Goal: Download file/media

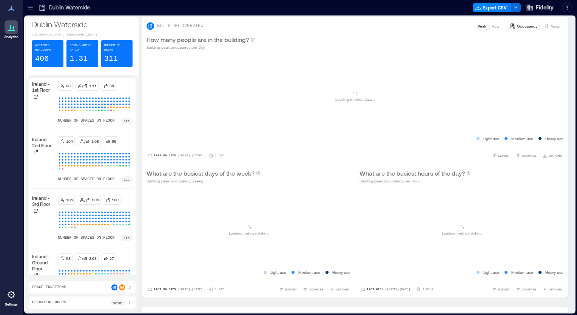
click at [12, 33] on div at bounding box center [12, 27] width 14 height 14
click at [32, 8] on icon at bounding box center [30, 8] width 8 height 8
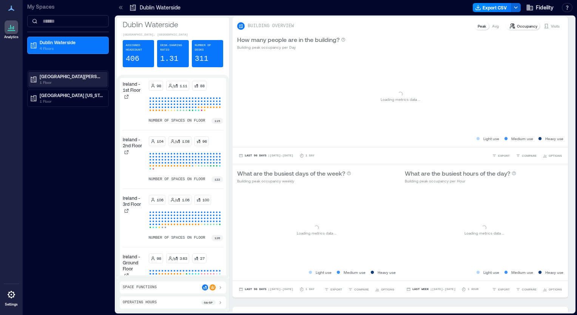
click at [54, 72] on div "[GEOGRAPHIC_DATA][PERSON_NAME] 1 Floor" at bounding box center [67, 79] width 79 height 15
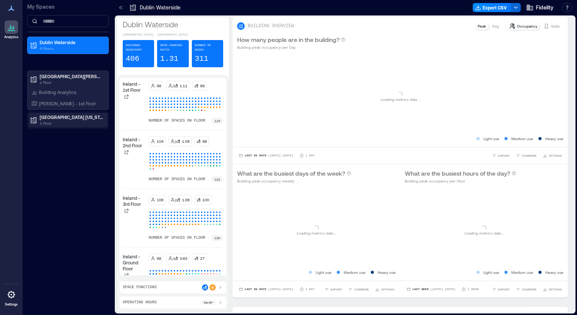
click at [59, 121] on p "1 Floor" at bounding box center [71, 123] width 63 height 6
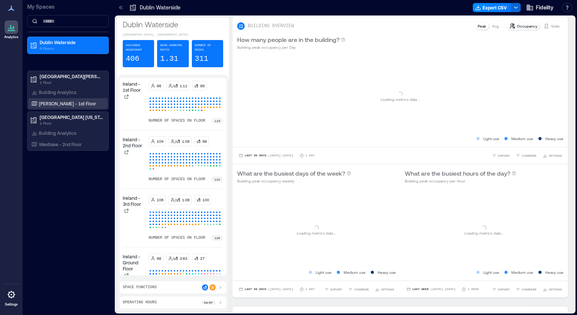
click at [61, 107] on div "[PERSON_NAME] - 1st Floor" at bounding box center [67, 103] width 79 height 11
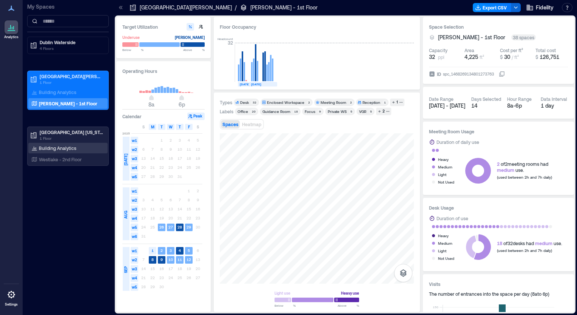
click at [57, 149] on p "Building Analytics" at bounding box center [57, 148] width 37 height 6
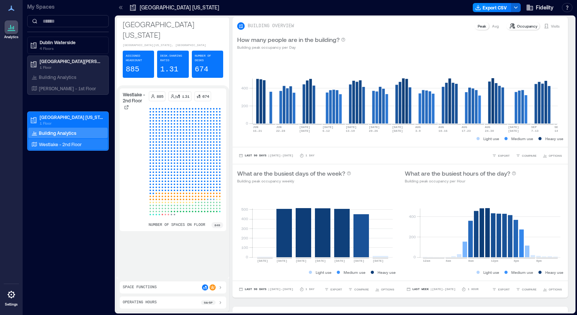
click at [45, 148] on div "Westlake - 2nd Floor" at bounding box center [67, 144] width 79 height 11
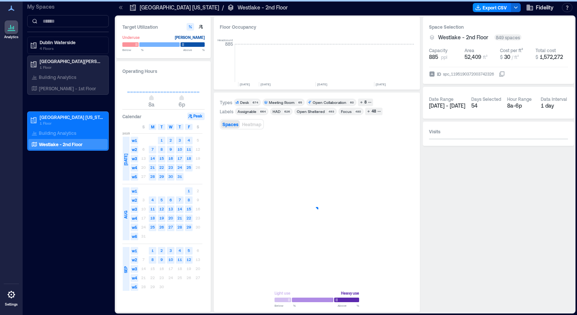
scroll to position [0, 1254]
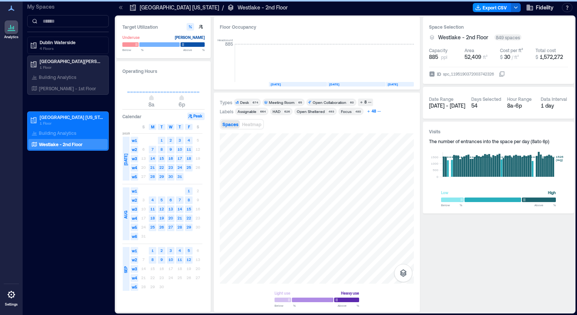
click at [371, 112] on div "48" at bounding box center [374, 111] width 7 height 7
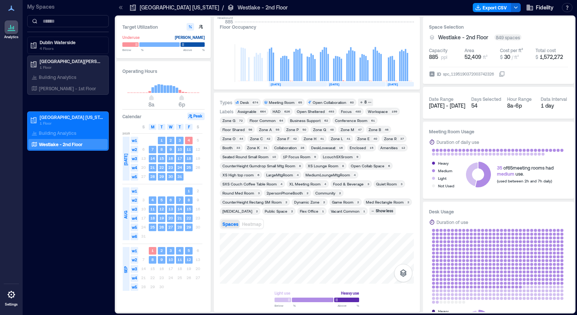
click at [367, 230] on div "Spaces Heatmap" at bounding box center [317, 224] width 194 height 15
click at [369, 130] on div "Zone B" at bounding box center [375, 129] width 12 height 5
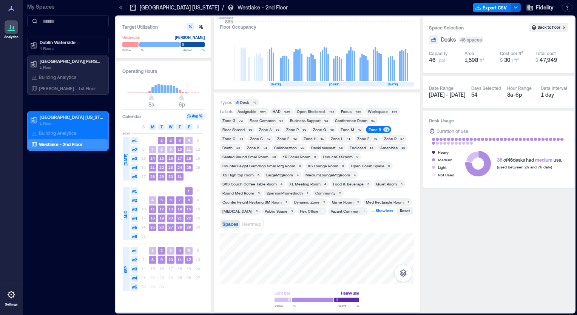
click at [375, 212] on div "Show less" at bounding box center [385, 211] width 20 height 7
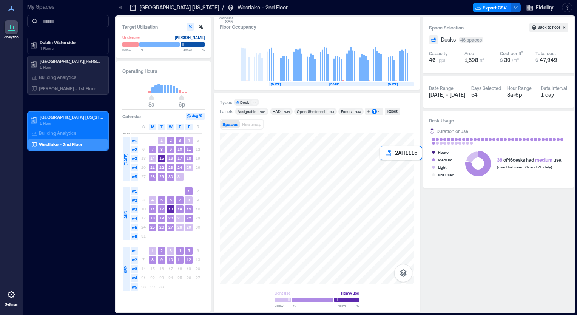
click at [381, 162] on div at bounding box center [317, 208] width 194 height 150
click at [380, 165] on div at bounding box center [317, 208] width 194 height 150
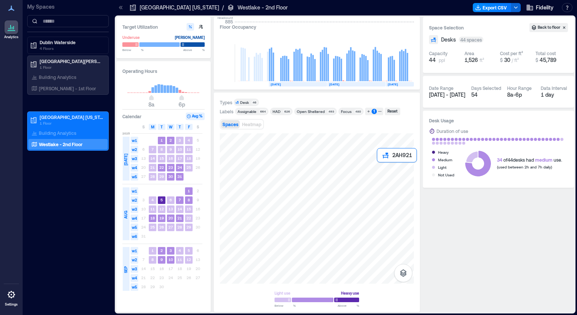
click at [378, 165] on div at bounding box center [317, 208] width 194 height 150
click at [379, 162] on div at bounding box center [317, 208] width 194 height 150
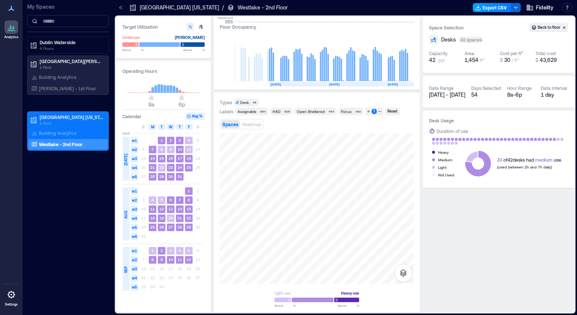
click at [489, 8] on button "Export CSV" at bounding box center [492, 7] width 39 height 9
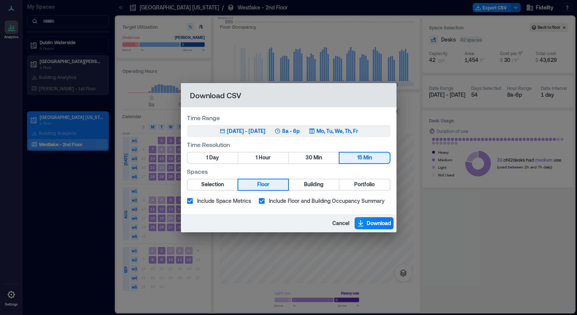
click at [256, 128] on div "[DATE] - [DATE]" at bounding box center [246, 131] width 39 height 8
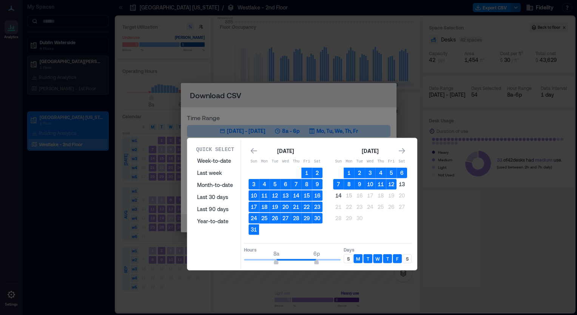
click at [350, 183] on button "8" at bounding box center [349, 184] width 11 height 11
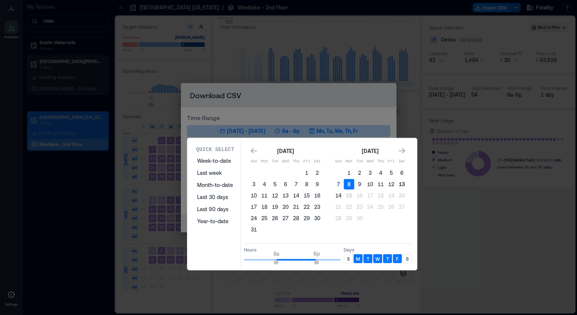
click at [400, 185] on button "13" at bounding box center [402, 184] width 11 height 11
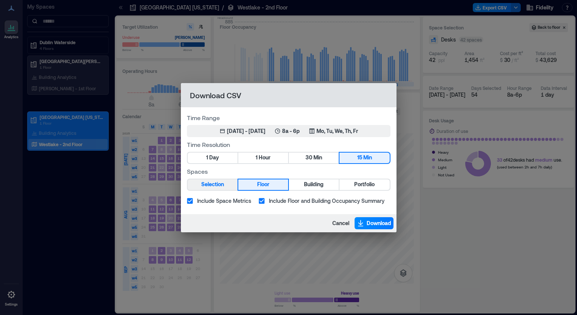
click at [215, 187] on span "Selection" at bounding box center [212, 184] width 23 height 9
type button "CURRENT_SELECTION"
click at [375, 225] on span "Download" at bounding box center [379, 224] width 25 height 8
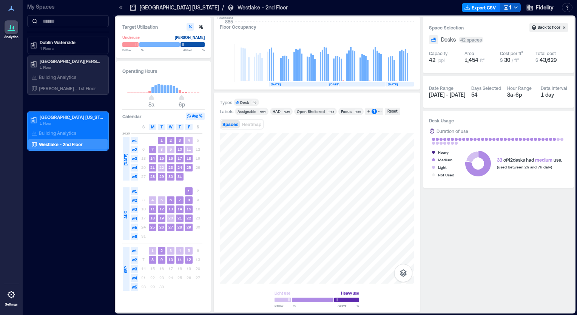
click at [516, 8] on polyline "button" at bounding box center [516, 8] width 3 height 2
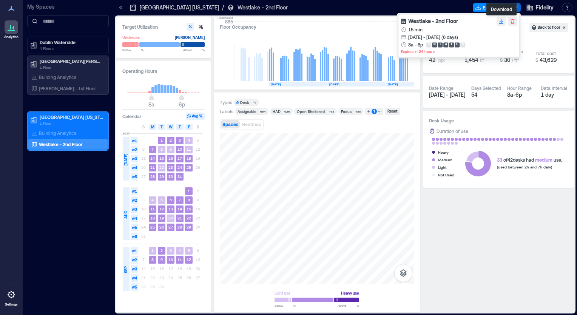
click at [502, 22] on icon "button" at bounding box center [501, 21] width 6 height 6
